Goal: Go to known website: Access a specific website the user already knows

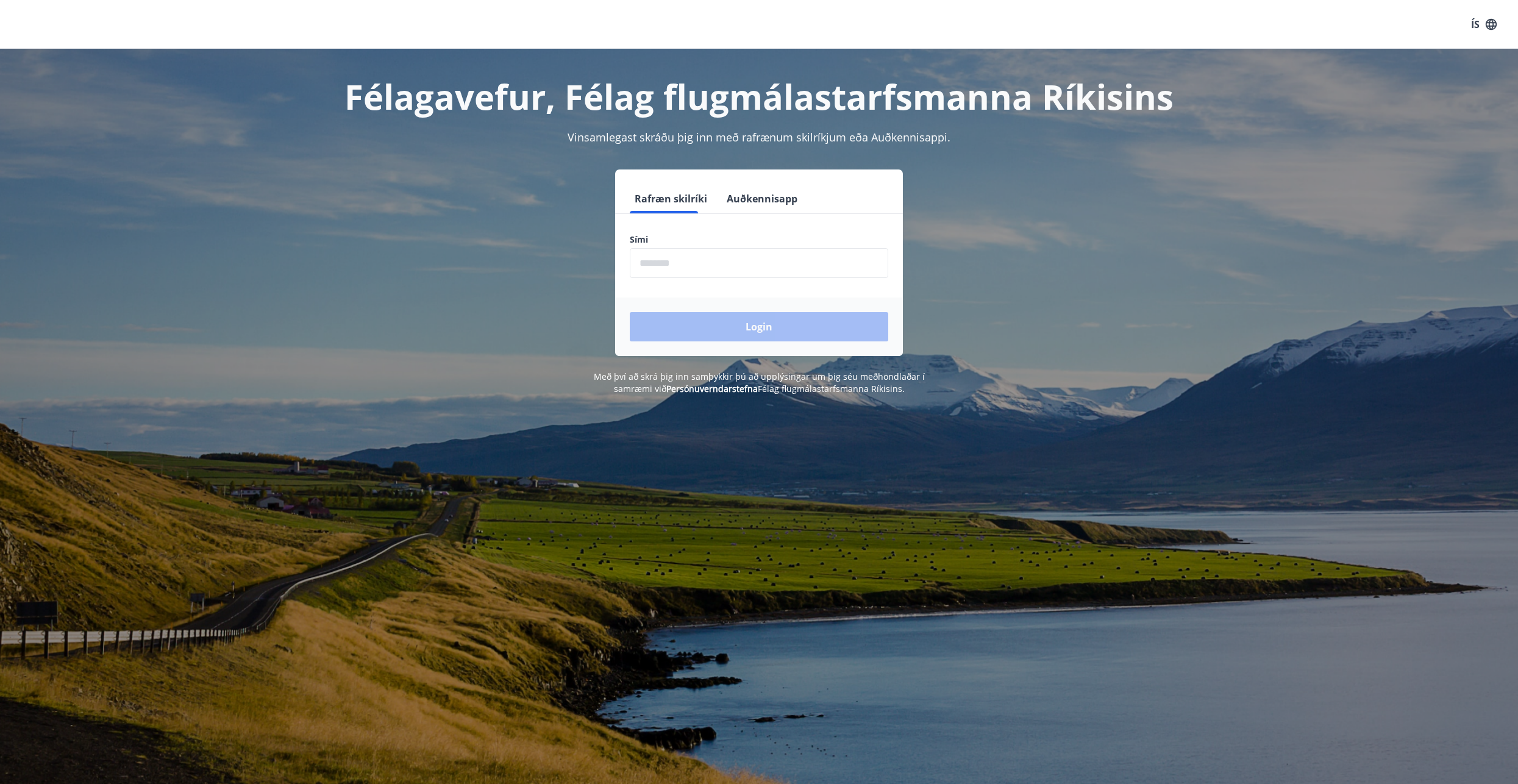
click at [734, 269] on input "phone" at bounding box center [758, 263] width 258 height 30
